Goal: Transaction & Acquisition: Purchase product/service

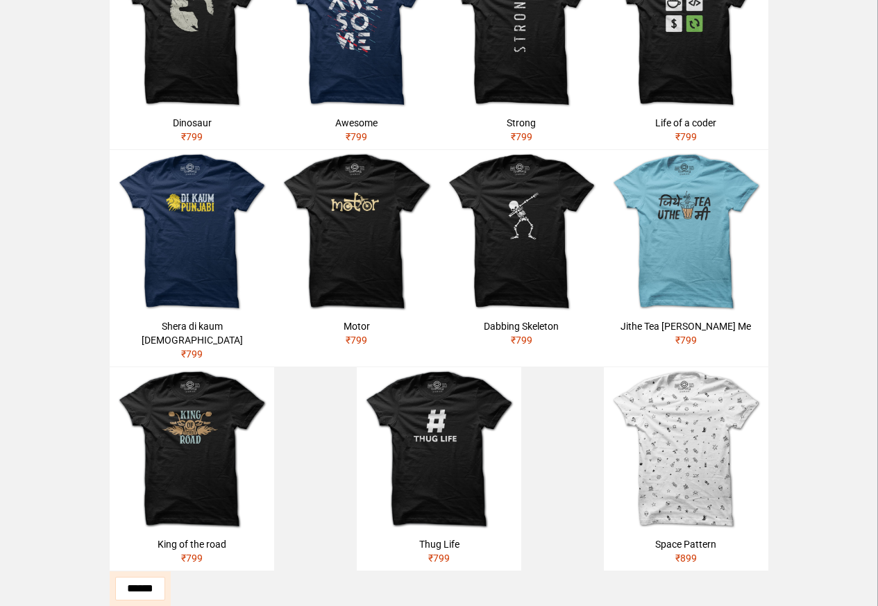
scroll to position [466, 0]
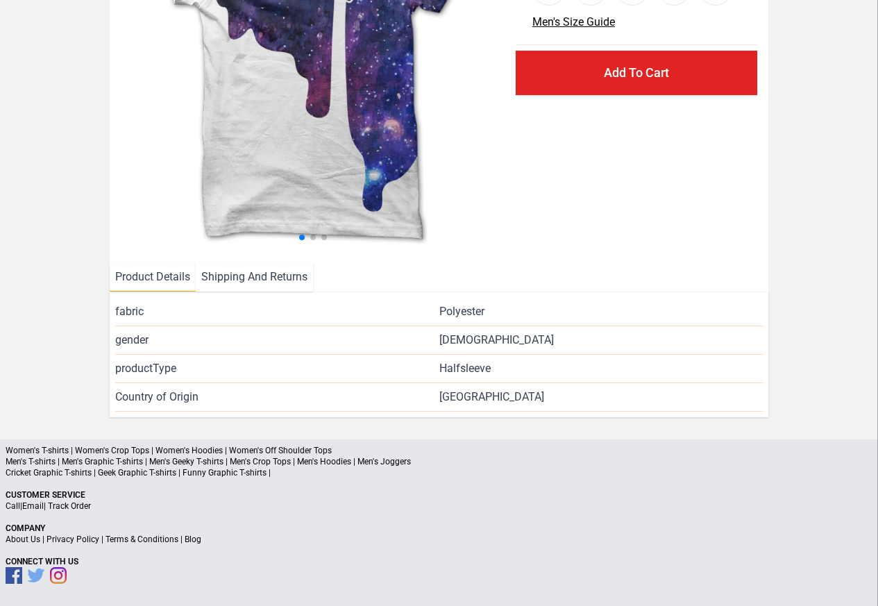
scroll to position [202, 0]
